Goal: Information Seeking & Learning: Learn about a topic

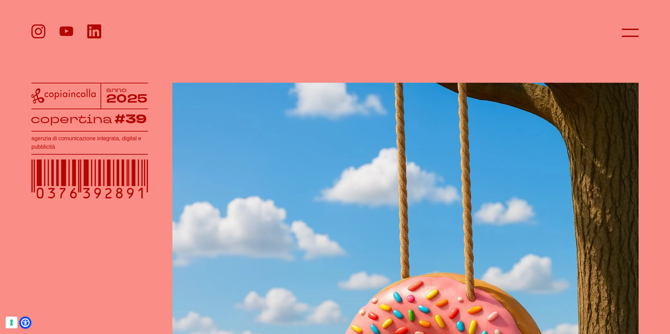
click at [614, 32] on div at bounding box center [334, 32] width 607 height 17
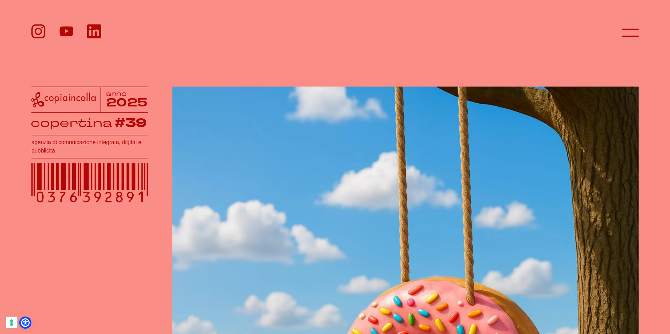
click at [621, 36] on div at bounding box center [334, 32] width 607 height 17
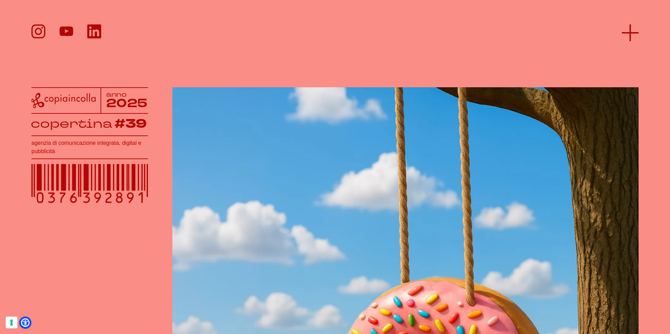
click at [627, 37] on icon at bounding box center [630, 32] width 17 height 17
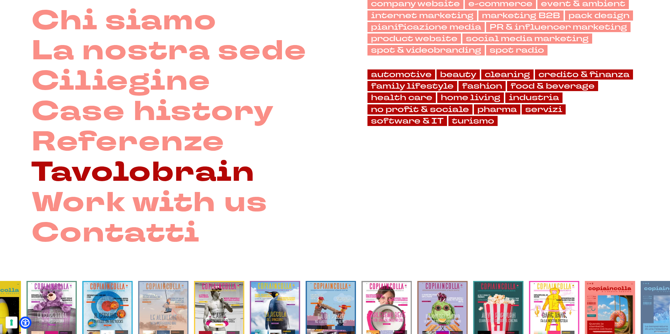
scroll to position [70, 0]
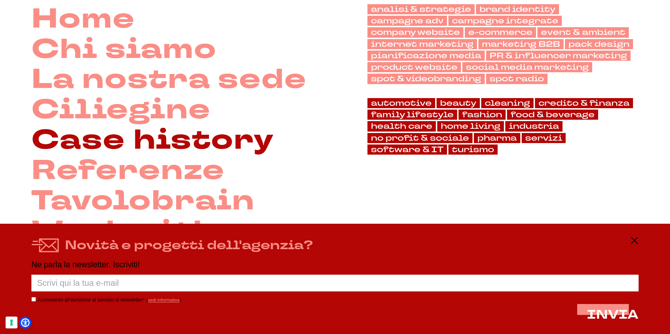
click at [122, 144] on link "Case history" at bounding box center [152, 140] width 242 height 30
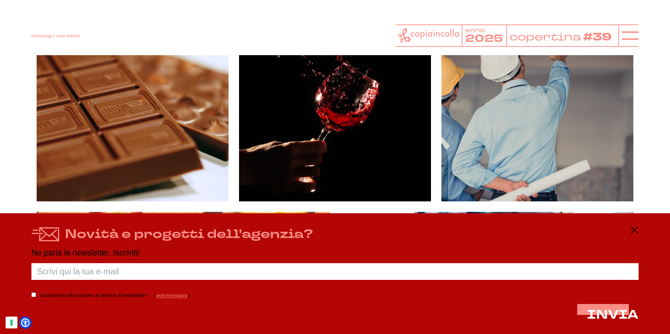
scroll to position [4250, 0]
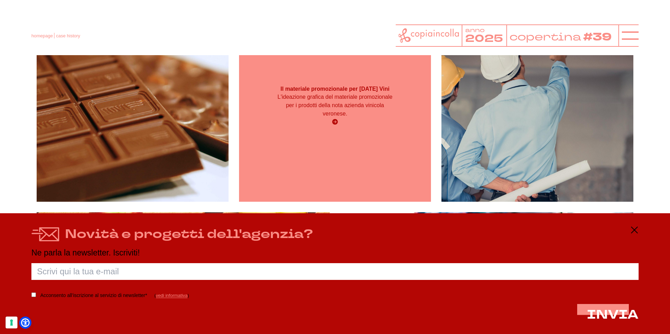
click at [370, 151] on div "Il materiale promozionale per Pasqua Vini L'ideazione grafica del materiale pro…" at bounding box center [335, 106] width 192 height 192
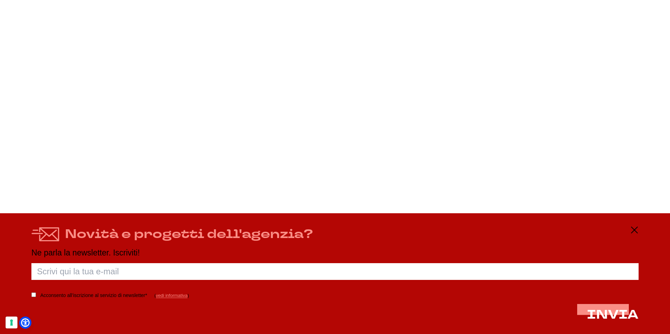
scroll to position [14576, 0]
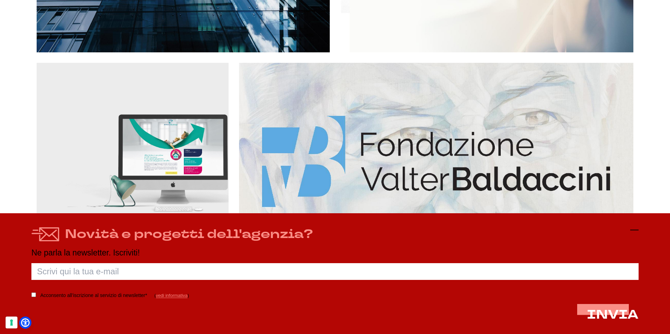
click at [630, 227] on div "Novità e progetti dell'agenzia? Ne parla la newsletter. Iscriviti! Porca palett…" at bounding box center [334, 276] width 607 height 101
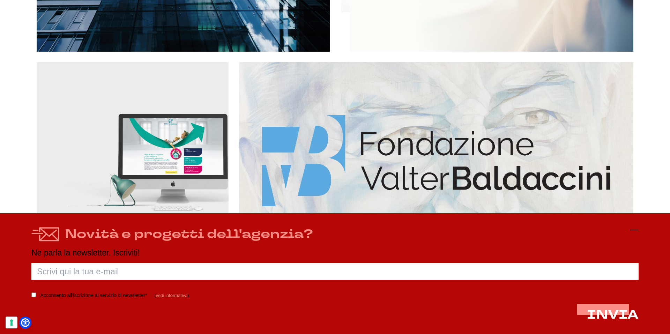
click at [635, 229] on icon at bounding box center [634, 230] width 8 height 8
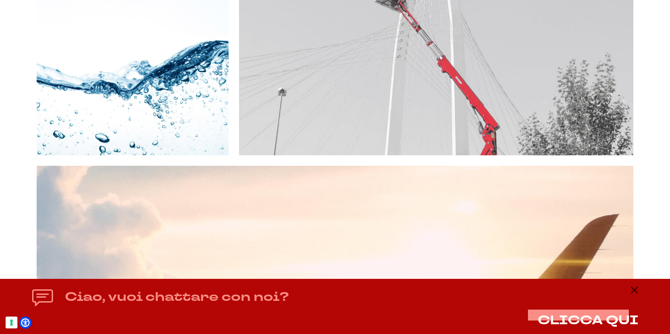
scroll to position [17074, 0]
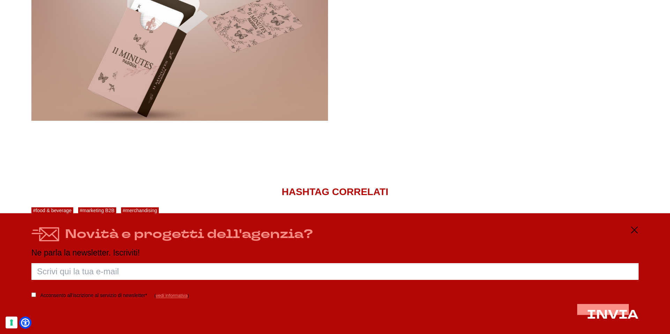
scroll to position [2243, 0]
